Goal: Navigation & Orientation: Find specific page/section

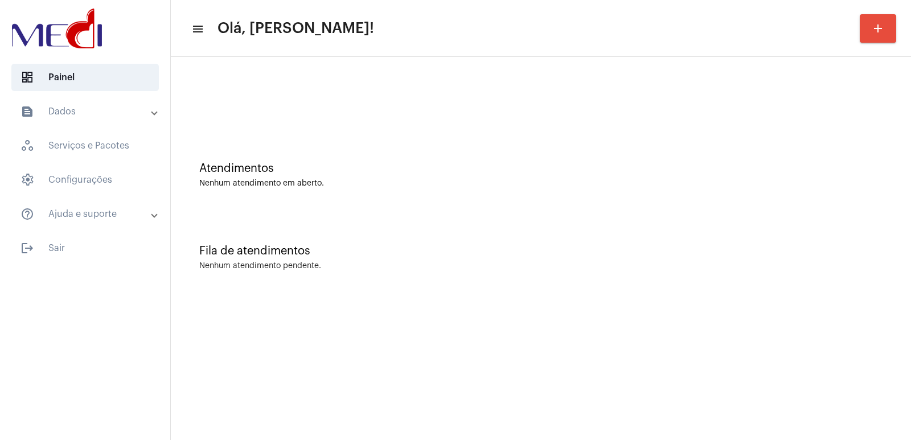
click at [653, 177] on div "Atendimentos Nenhum atendimento em aberto." at bounding box center [540, 175] width 683 height 26
drag, startPoint x: 744, startPoint y: 302, endPoint x: 502, endPoint y: 182, distance: 270.2
click at [740, 304] on mat-sidenav-content "menu Olá, Vivian! add Atendimentos Nenhum atendimento em aberto. Fila de atendi…" at bounding box center [541, 220] width 740 height 440
click at [654, 237] on div "Fila de atendimentos Nenhum atendimento pendente." at bounding box center [541, 252] width 729 height 83
click at [285, 108] on div at bounding box center [541, 95] width 729 height 65
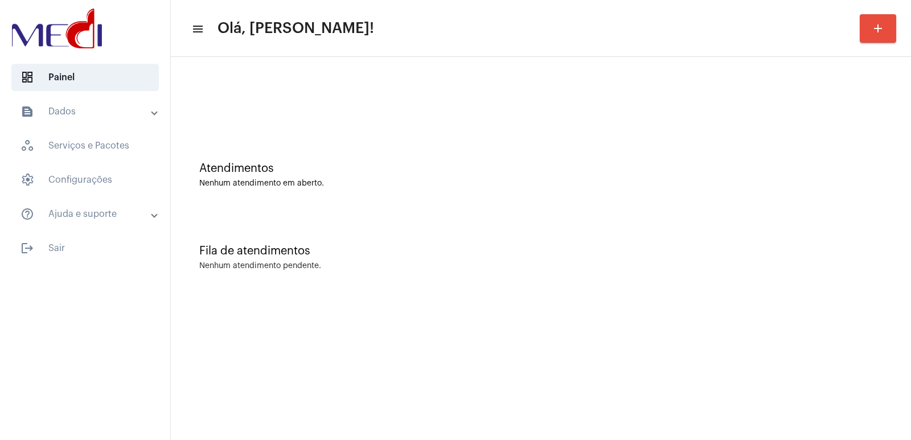
click at [344, 92] on div at bounding box center [541, 95] width 729 height 65
click at [302, 122] on div at bounding box center [541, 95] width 729 height 65
click at [320, 107] on div at bounding box center [541, 95] width 729 height 65
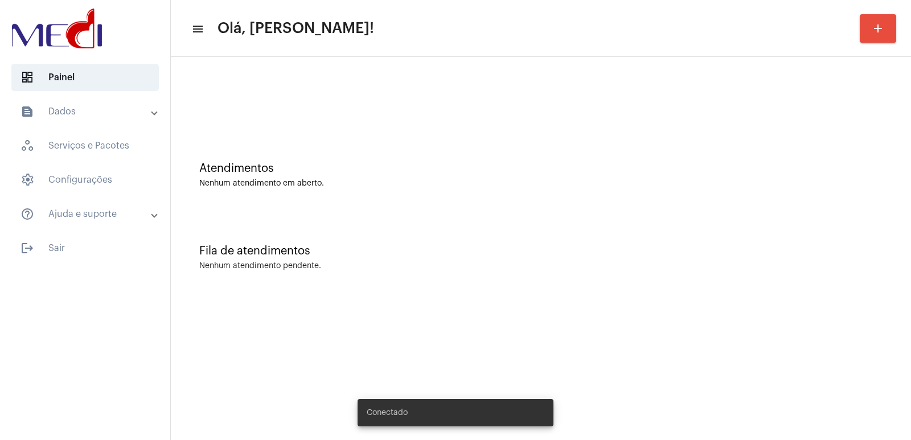
click at [252, 170] on div "Atendimentos" at bounding box center [540, 168] width 683 height 13
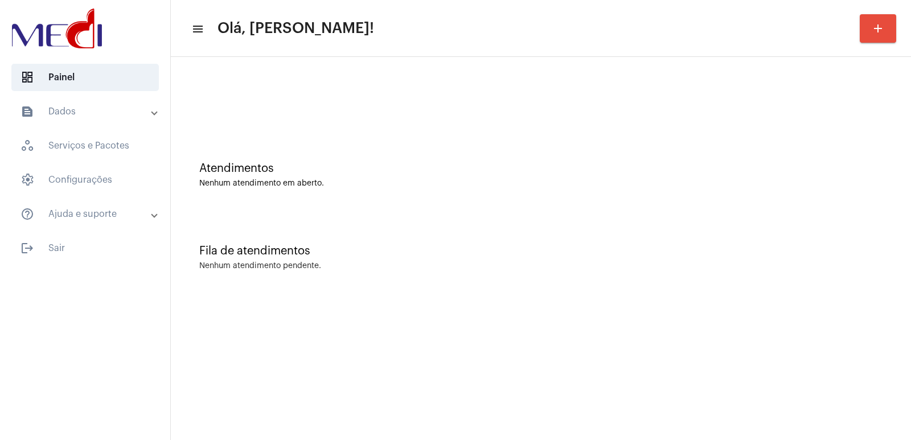
drag, startPoint x: 212, startPoint y: 83, endPoint x: 199, endPoint y: 53, distance: 32.7
click at [211, 81] on div at bounding box center [541, 95] width 729 height 65
drag, startPoint x: 666, startPoint y: 222, endPoint x: 663, endPoint y: 216, distance: 6.9
click at [666, 216] on div "Fila de atendimentos Nenhum atendimento pendente." at bounding box center [541, 252] width 729 height 83
click at [596, 232] on div "Fila de atendimentos Nenhum atendimento pendente." at bounding box center [541, 252] width 729 height 83
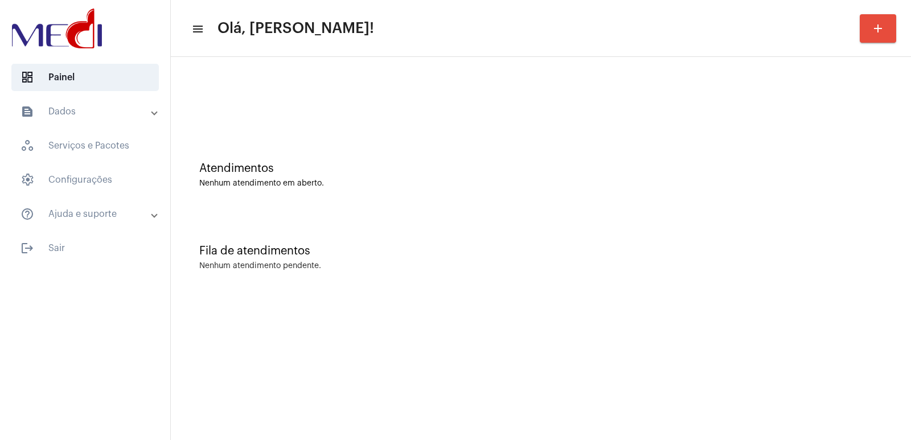
click at [331, 331] on mat-sidenav-content "menu Olá, Vivian! add Atendimentos Nenhum atendimento em aberto. Fila de atendi…" at bounding box center [541, 220] width 740 height 440
click at [822, 56] on mat-toolbar "menu Olá, Vivian! add" at bounding box center [541, 28] width 740 height 57
click at [609, 337] on mat-sidenav-content "menu Olá, [PERSON_NAME]! add Atendimentos Nenhum atendimento em aberto. Fila de…" at bounding box center [541, 220] width 740 height 440
drag, startPoint x: 284, startPoint y: 136, endPoint x: 188, endPoint y: 108, distance: 99.5
click at [265, 131] on div "Atendimentos Nenhum atendimento em aberto." at bounding box center [541, 169] width 729 height 83
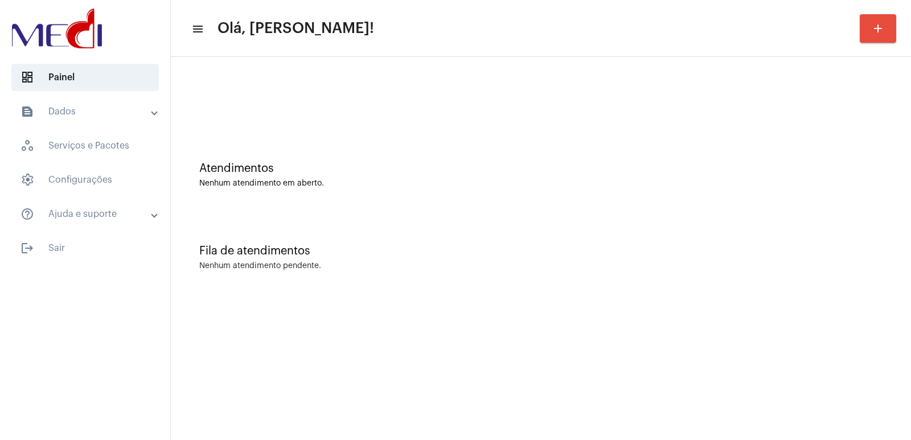
drag, startPoint x: 249, startPoint y: 165, endPoint x: 156, endPoint y: 70, distance: 132.5
click at [241, 162] on div "Atendimentos" at bounding box center [540, 168] width 683 height 13
drag, startPoint x: 659, startPoint y: 393, endPoint x: 594, endPoint y: 359, distance: 73.1
click at [654, 392] on mat-sidenav-content "menu Olá, Vivian! add Atendimentos Nenhum atendimento em aberto. Fila de atendi…" at bounding box center [541, 220] width 740 height 440
click at [243, 251] on div "Fila de atendimentos" at bounding box center [540, 251] width 683 height 13
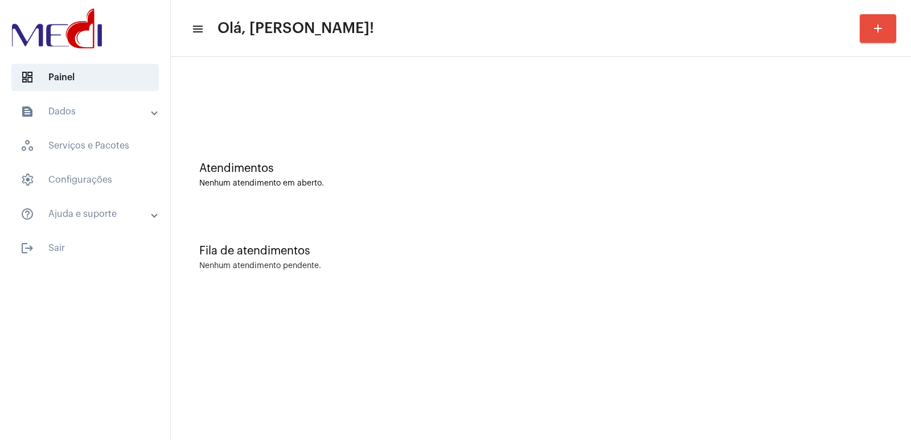
click at [674, 243] on div "Fila de atendimentos Nenhum atendimento pendente." at bounding box center [541, 252] width 729 height 83
click at [753, 298] on div "Atendimentos Nenhum atendimento em aberto. Fila de atendimentos Nenhum atendime…" at bounding box center [541, 178] width 740 height 242
click at [642, 301] on mat-sidenav-content "menu Olá, Vivian! add Atendimentos Nenhum atendimento em aberto. Fila de atendi…" at bounding box center [541, 220] width 740 height 440
click at [606, 245] on div "Fila de atendimentos" at bounding box center [540, 251] width 683 height 13
drag, startPoint x: 690, startPoint y: 248, endPoint x: 593, endPoint y: 211, distance: 103.6
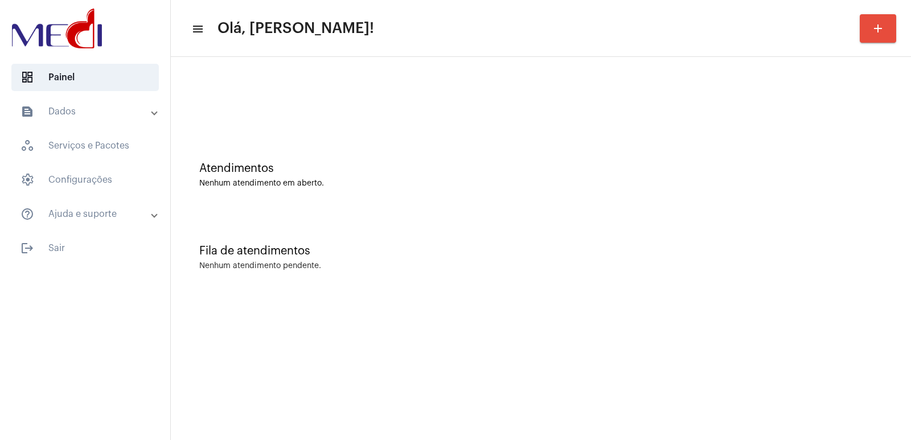
click at [687, 248] on div "Fila de atendimentos" at bounding box center [540, 251] width 683 height 13
click at [663, 294] on div "Atendimentos Nenhum atendimento em aberto. Fila de atendimentos Nenhum atendime…" at bounding box center [541, 178] width 740 height 242
drag, startPoint x: 579, startPoint y: 248, endPoint x: 556, endPoint y: 248, distance: 22.2
click at [575, 248] on div "Fila de atendimentos" at bounding box center [540, 251] width 683 height 13
click at [609, 232] on div "Fila de atendimentos Nenhum atendimento pendente." at bounding box center [541, 252] width 729 height 83
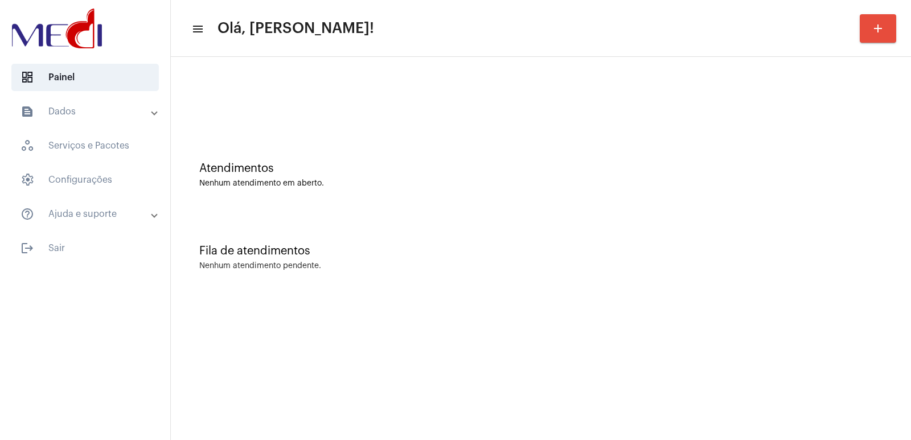
click at [261, 412] on mat-sidenav-content "menu Olá, Vivian! add Atendimentos Nenhum atendimento em aberto. Fila de atendi…" at bounding box center [541, 220] width 740 height 440
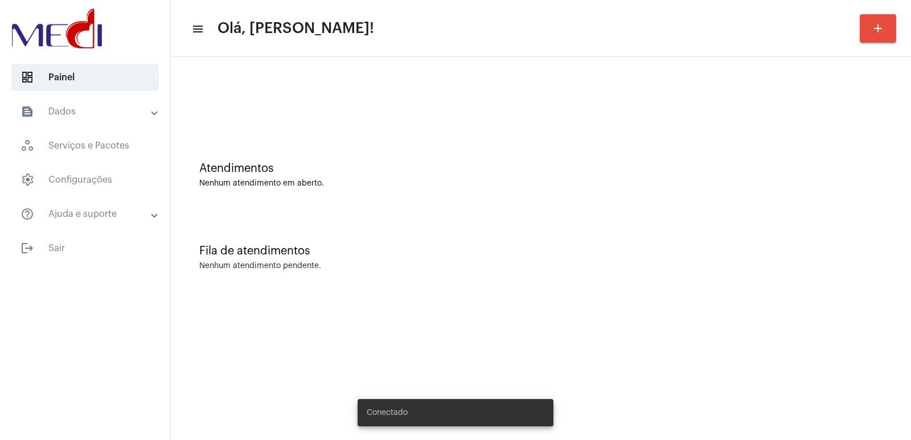
click at [254, 94] on div at bounding box center [541, 95] width 729 height 65
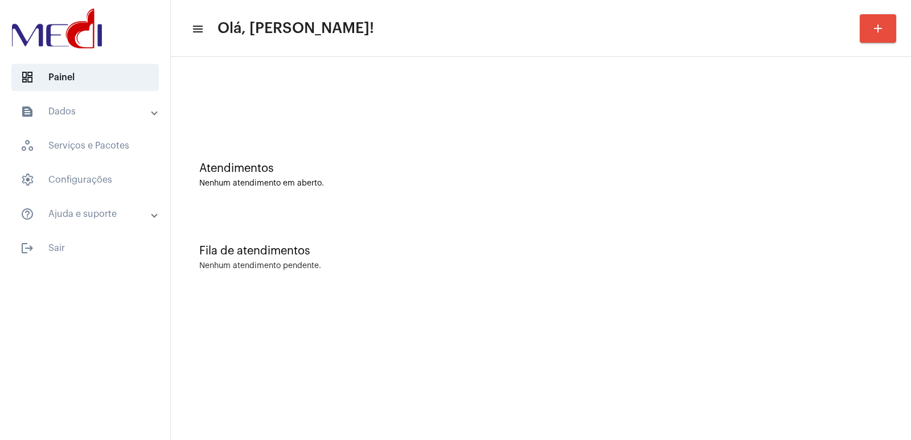
click at [521, 278] on div "Fila de atendimentos Nenhum atendimento pendente." at bounding box center [541, 252] width 729 height 83
click at [642, 296] on div "Atendimentos Nenhum atendimento em aberto. Fila de atendimentos Nenhum atendime…" at bounding box center [541, 178] width 740 height 242
drag, startPoint x: 783, startPoint y: 278, endPoint x: 539, endPoint y: 389, distance: 268.6
click at [781, 279] on div "Fila de atendimentos Nenhum atendimento pendente." at bounding box center [541, 252] width 729 height 83
click at [617, 285] on div "Fila de atendimentos Nenhum atendimento pendente." at bounding box center [541, 252] width 729 height 83
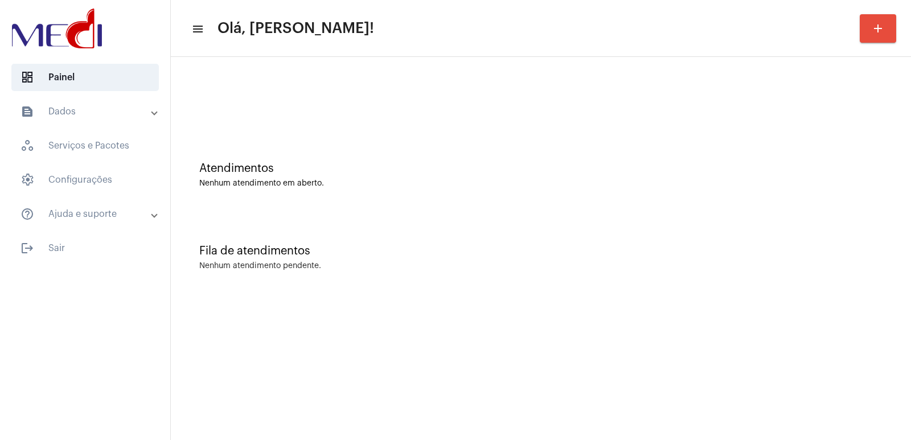
click at [604, 249] on div "Fila de atendimentos" at bounding box center [540, 251] width 683 height 13
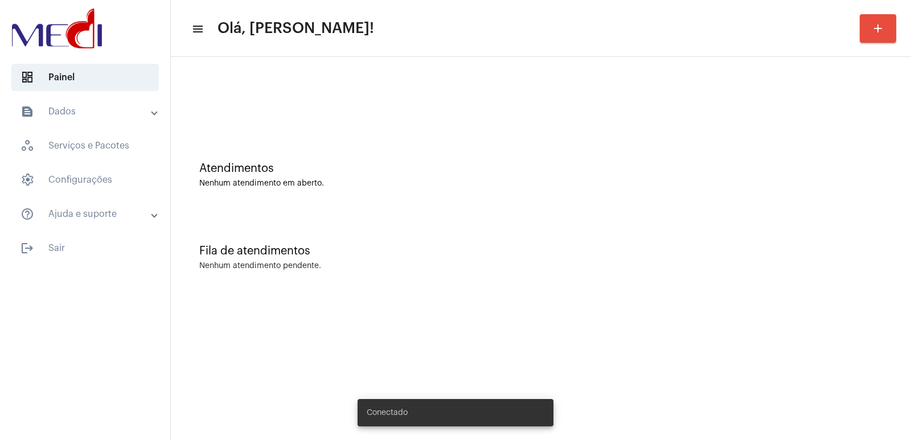
click at [433, 237] on div "Fila de atendimentos Nenhum atendimento pendente." at bounding box center [541, 252] width 729 height 83
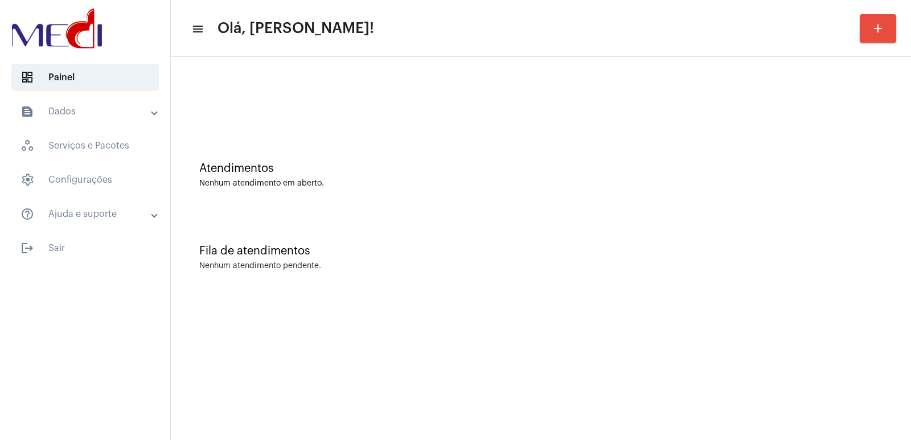
click at [356, 124] on div at bounding box center [541, 95] width 729 height 65
click at [259, 65] on div at bounding box center [541, 95] width 729 height 65
